Goal: Transaction & Acquisition: Book appointment/travel/reservation

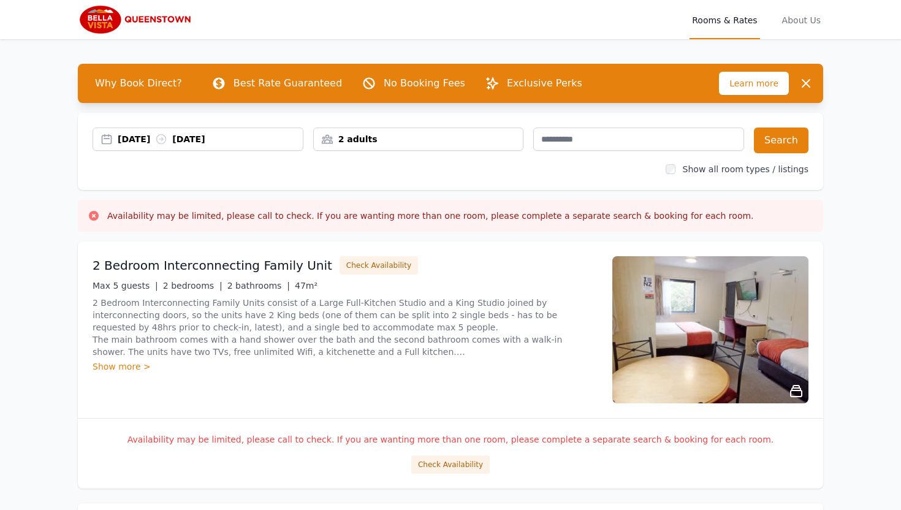
click at [133, 145] on div "[DATE] [DATE]" at bounding box center [198, 138] width 211 height 23
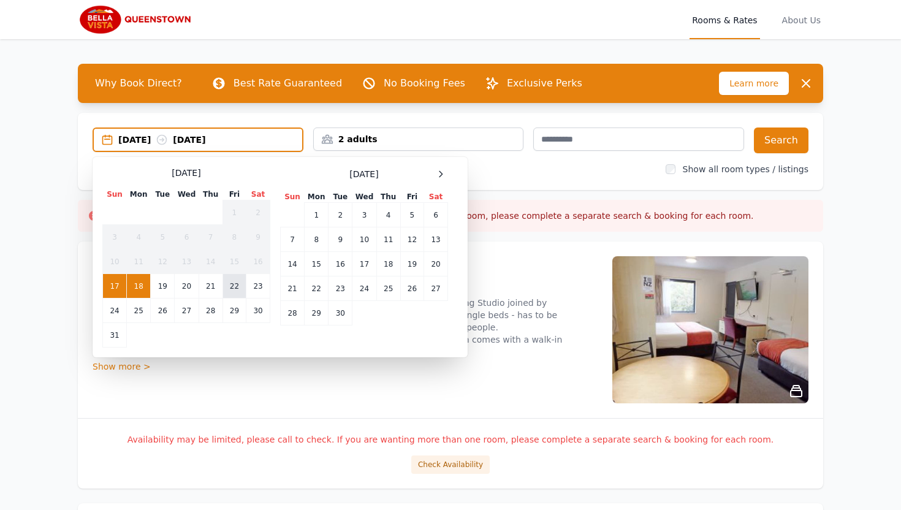
click at [235, 292] on td "22" at bounding box center [233, 286] width 23 height 25
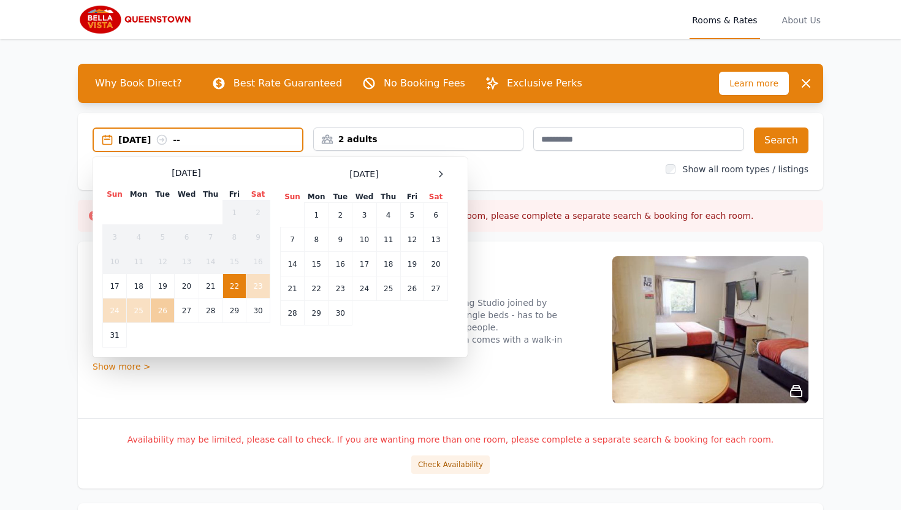
click at [170, 316] on td "26" at bounding box center [163, 310] width 24 height 25
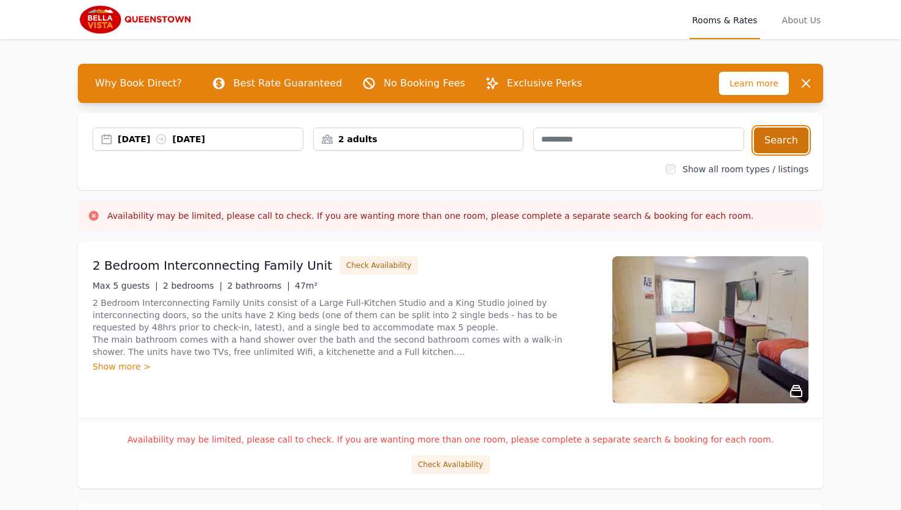
click at [756, 143] on button "Search" at bounding box center [781, 140] width 55 height 26
click at [139, 137] on div "[DATE] [DATE]" at bounding box center [210, 139] width 185 height 12
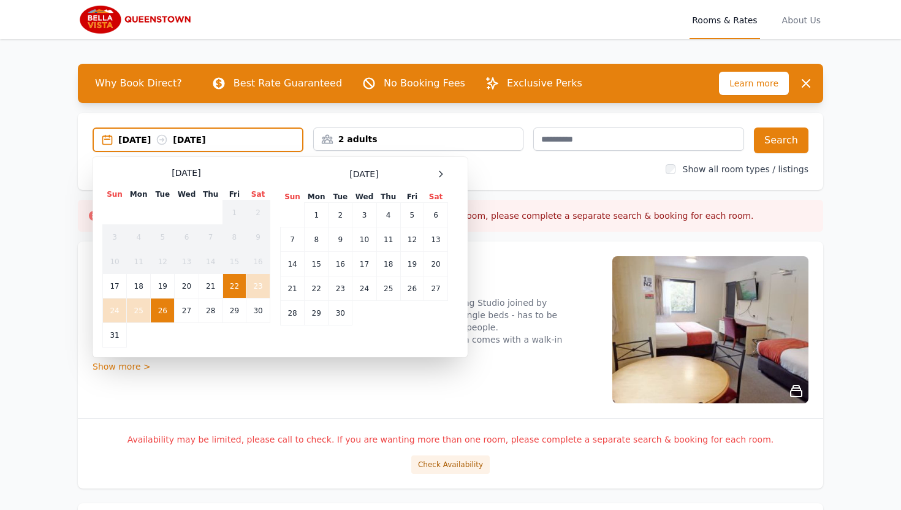
click at [231, 291] on td "22" at bounding box center [233, 286] width 23 height 25
click at [118, 316] on td "24" at bounding box center [115, 310] width 24 height 25
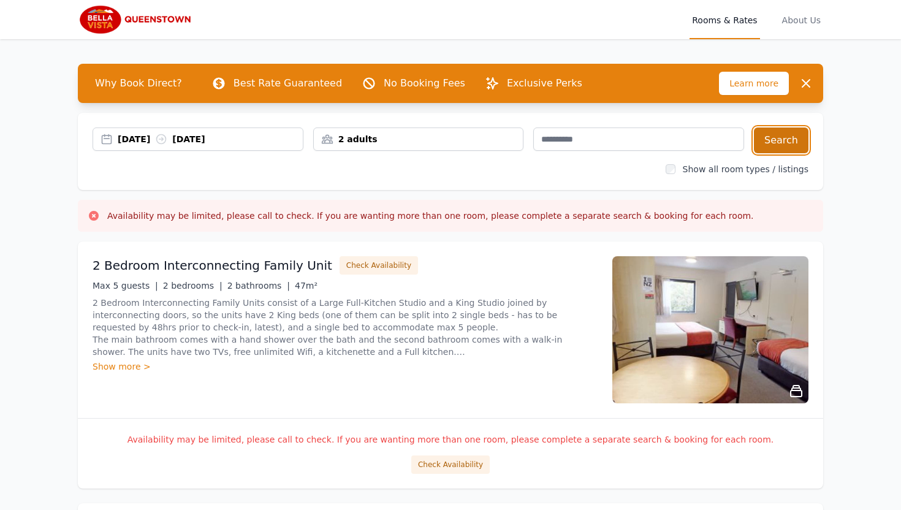
click at [782, 132] on button "Search" at bounding box center [781, 140] width 55 height 26
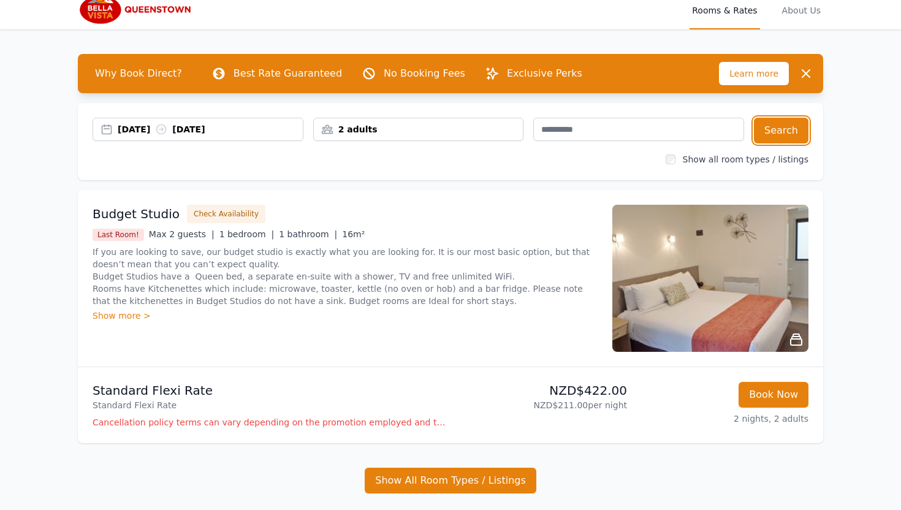
scroll to position [10, 0]
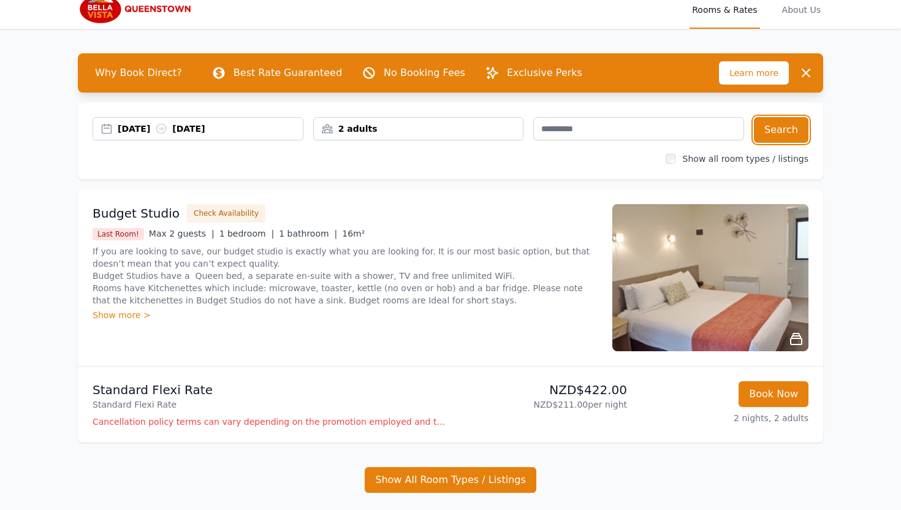
click at [225, 135] on div "[DATE] [DATE]" at bounding box center [198, 128] width 211 height 23
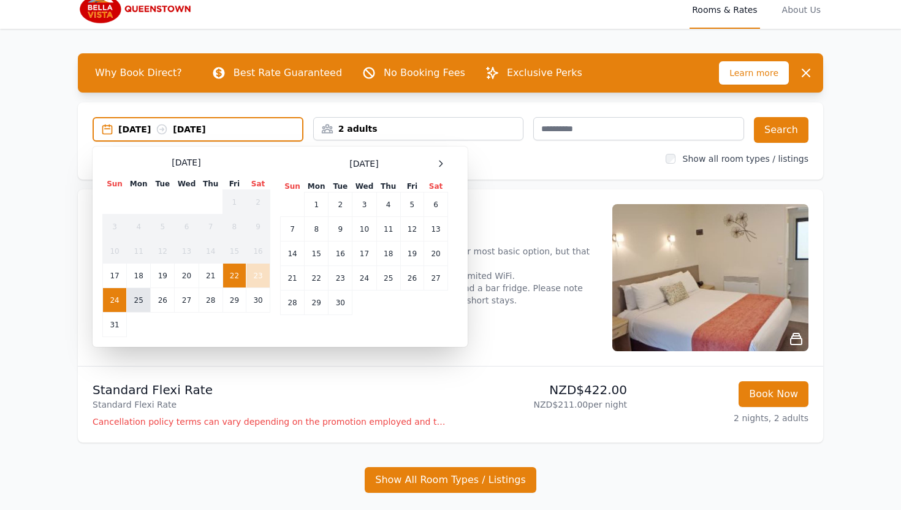
click at [139, 298] on td "25" at bounding box center [139, 300] width 24 height 25
click at [233, 281] on td "22" at bounding box center [233, 275] width 23 height 25
click at [144, 304] on td "25" at bounding box center [139, 300] width 24 height 25
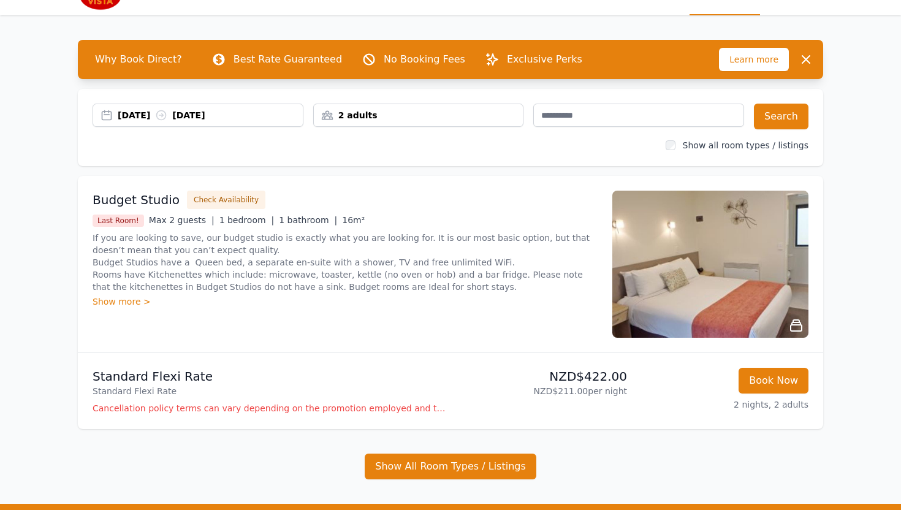
scroll to position [25, 0]
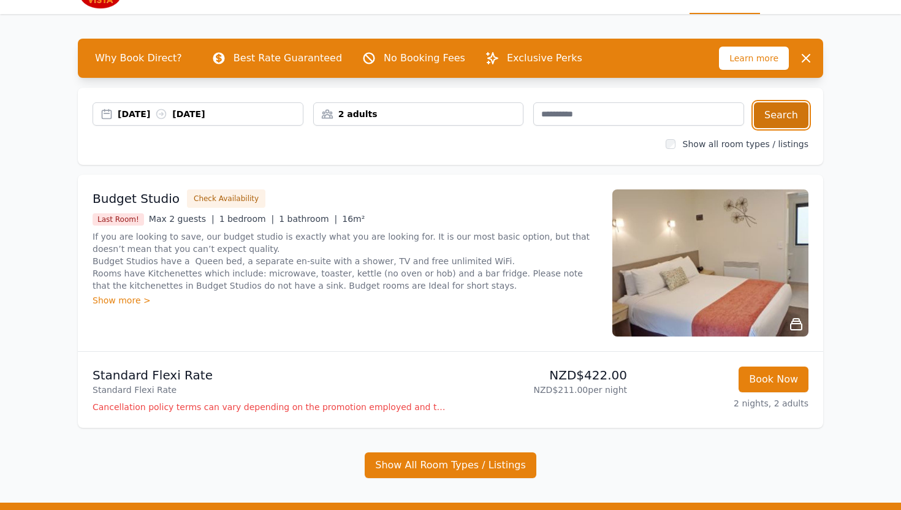
click at [784, 107] on button "Search" at bounding box center [781, 115] width 55 height 26
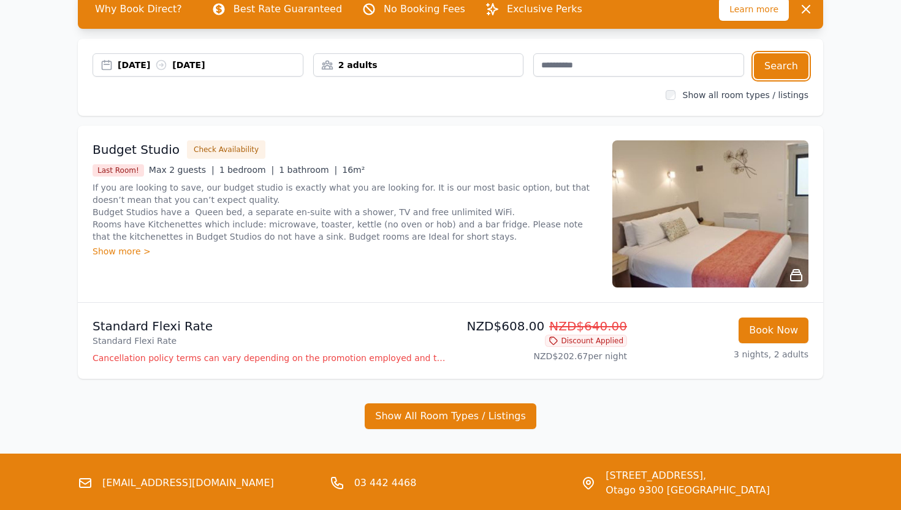
scroll to position [75, 0]
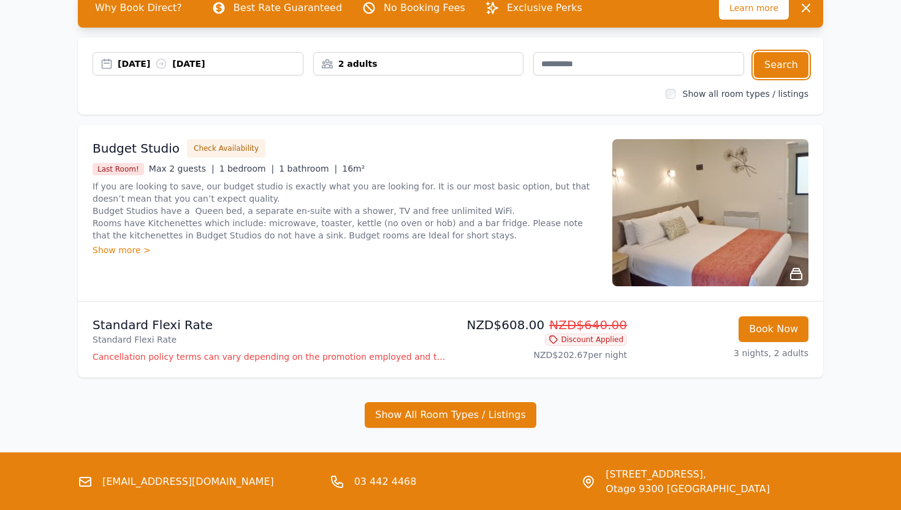
click at [147, 59] on div "[DATE] [DATE]" at bounding box center [210, 64] width 185 height 12
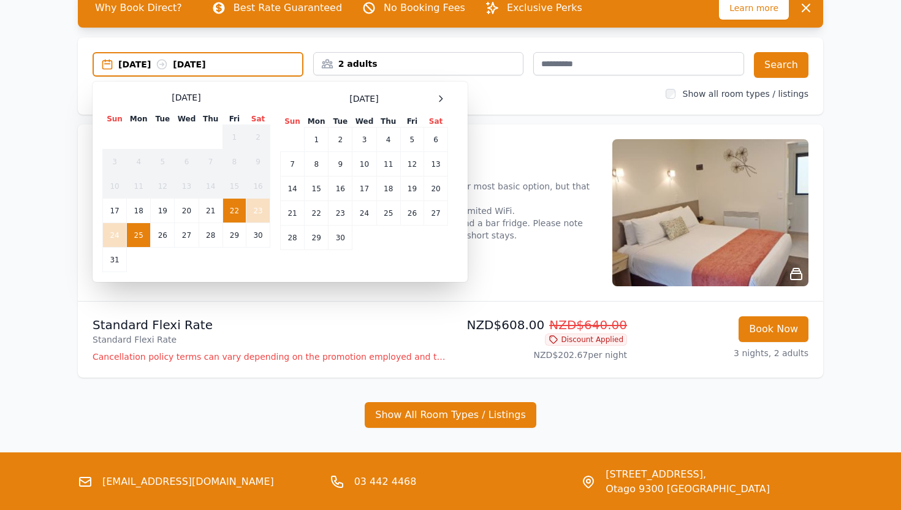
click at [25, 219] on div "Open main menu Rooms & Rates About Us Why Book Direct? Best Rate Guaranteed No …" at bounding box center [450, 231] width 901 height 613
